Goal: Task Accomplishment & Management: Use online tool/utility

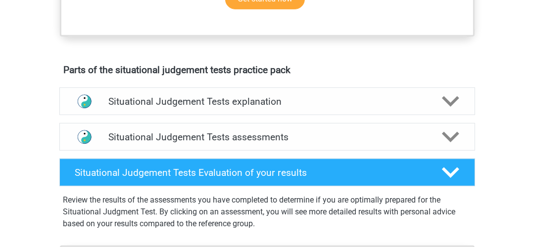
scroll to position [504, 0]
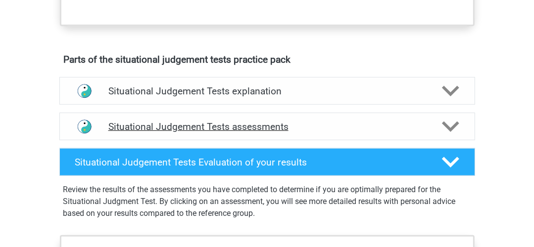
click at [449, 121] on icon at bounding box center [450, 126] width 17 height 17
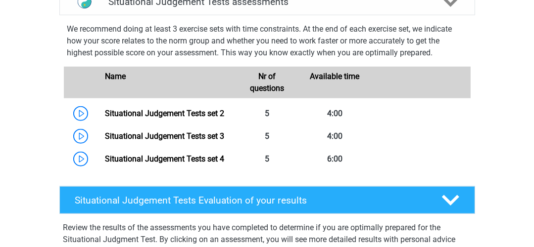
scroll to position [634, 0]
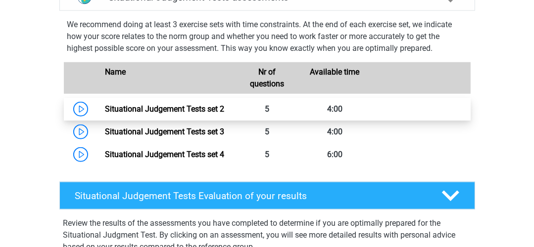
click at [196, 107] on link "Situational Judgement Tests set 2" at bounding box center [164, 108] width 119 height 9
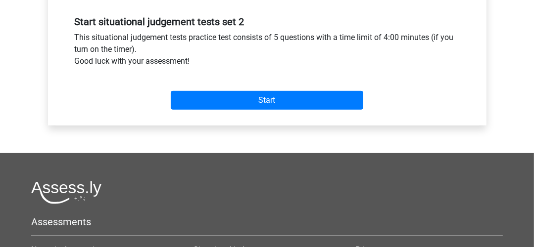
scroll to position [410, 0]
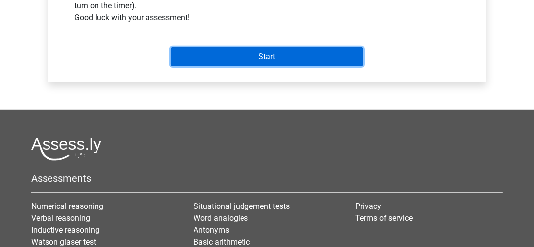
click at [327, 53] on input "Start" at bounding box center [267, 56] width 192 height 19
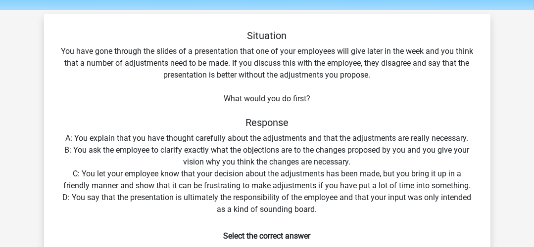
scroll to position [26, 0]
